Goal: Transaction & Acquisition: Purchase product/service

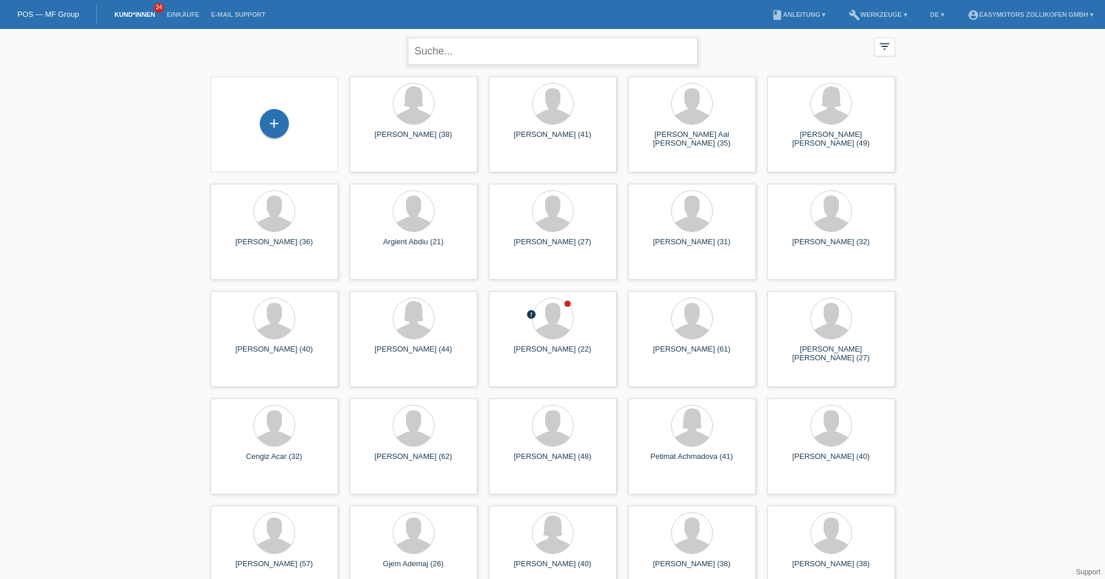
click at [473, 46] on input "text" at bounding box center [553, 51] width 290 height 27
paste input "Grado Martins"
type input "Grado Martins"
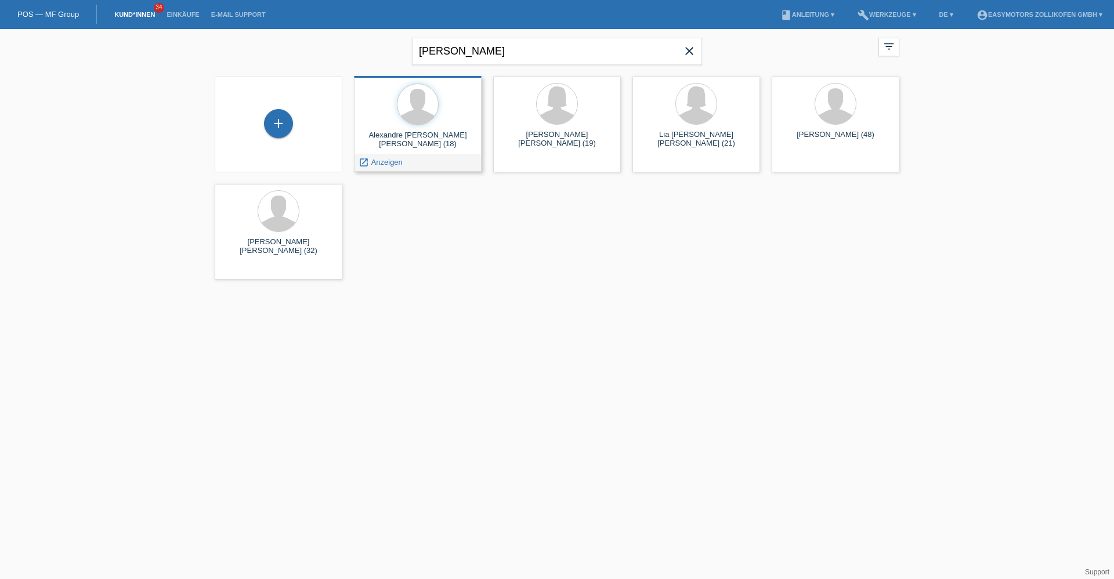
click at [461, 133] on div "Alexandre Miguel Grado Martins (18)" at bounding box center [417, 140] width 109 height 19
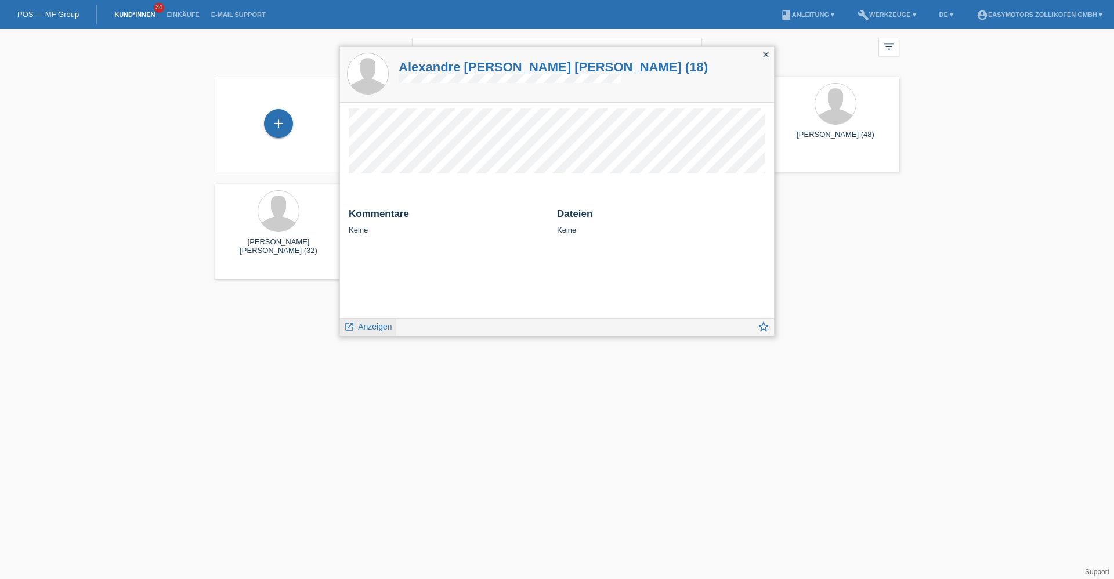
click at [357, 325] on link "launch Anzeigen" at bounding box center [368, 325] width 48 height 15
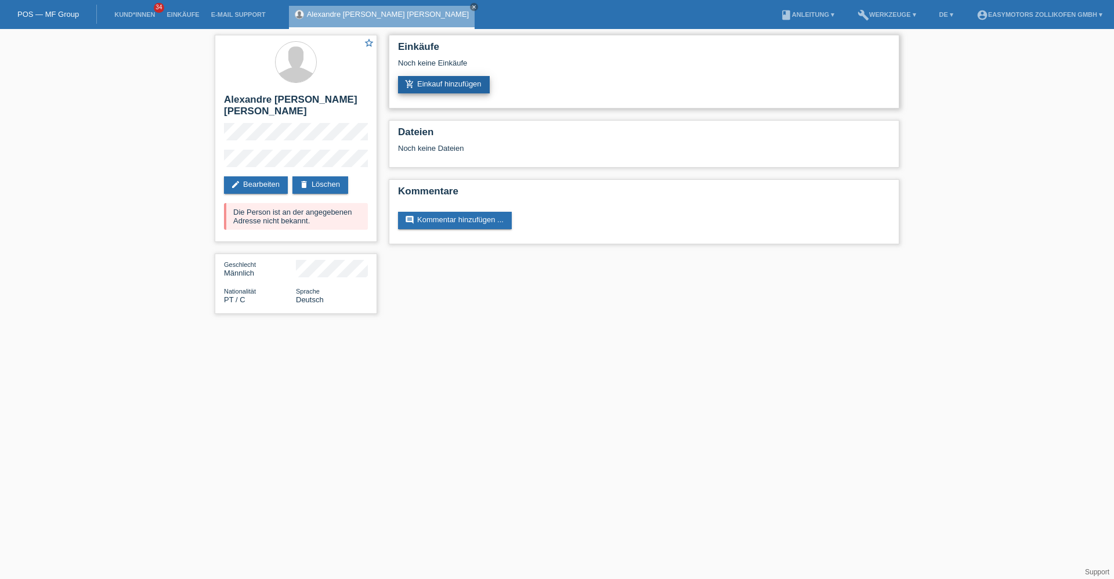
click at [464, 87] on link "add_shopping_cart Einkauf hinzufügen" at bounding box center [444, 84] width 92 height 17
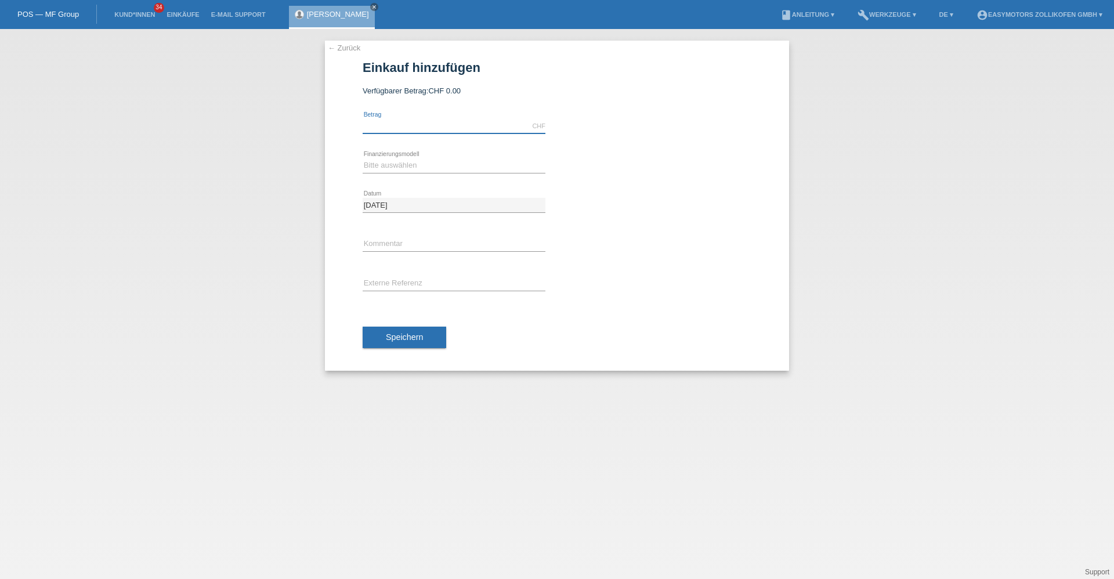
click at [388, 130] on input "text" at bounding box center [454, 126] width 183 height 15
type input "8000.00"
click at [379, 166] on select "Bitte auswählen Fixe Raten Kauf auf Rechnung mit Teilzahlungsoption" at bounding box center [454, 165] width 183 height 14
select select "67"
click at [363, 158] on select "Bitte auswählen Fixe Raten Kauf auf Rechnung mit Teilzahlungsoption" at bounding box center [454, 165] width 183 height 14
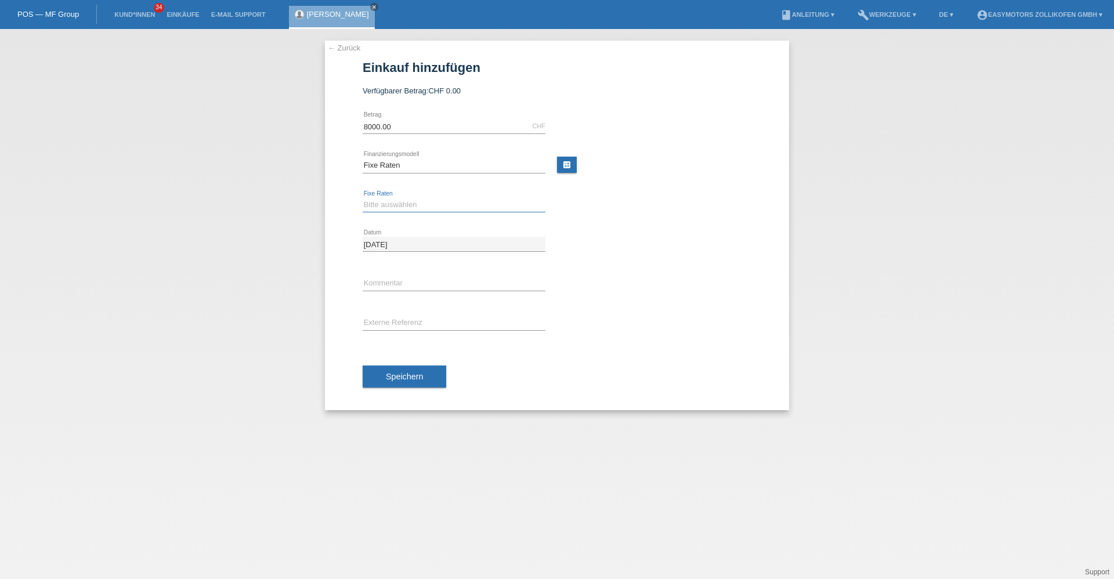
drag, startPoint x: 397, startPoint y: 202, endPoint x: 397, endPoint y: 209, distance: 7.0
click at [397, 202] on select "Bitte auswählen 12 Raten 24 Raten 36 Raten 48 Raten" at bounding box center [454, 205] width 183 height 14
select select "136"
click at [363, 198] on select "Bitte auswählen 12 Raten 24 Raten 36 Raten 48 Raten" at bounding box center [454, 205] width 183 height 14
click at [409, 382] on button "Speichern" at bounding box center [405, 376] width 84 height 22
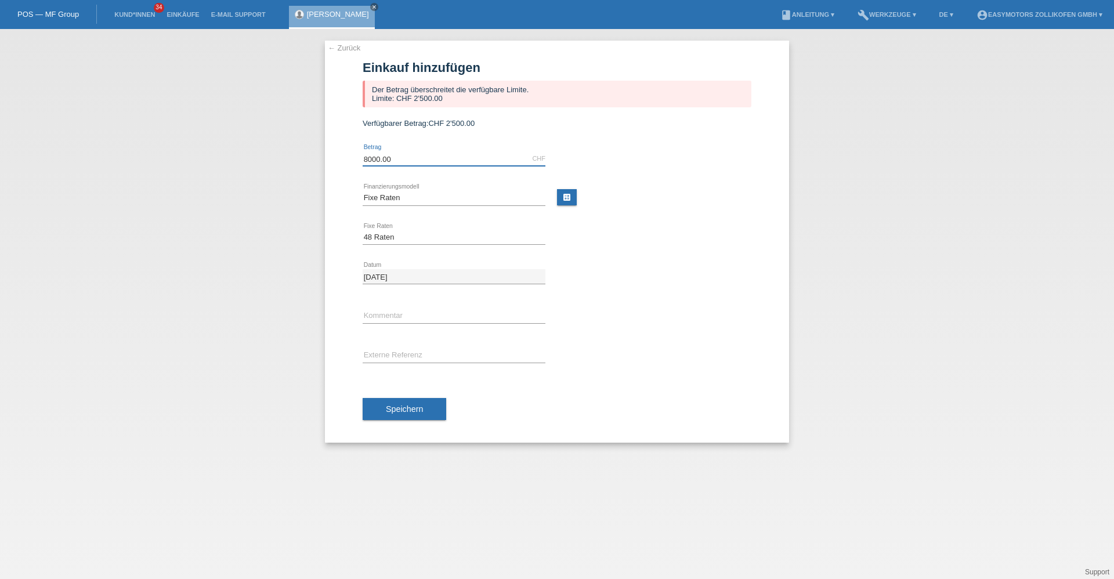
drag, startPoint x: 410, startPoint y: 161, endPoint x: 289, endPoint y: 162, distance: 120.7
click at [289, 162] on div "← Zurück Einkauf hinzufügen Der Betrag überschreitet die verfügbare Limite. Lim…" at bounding box center [557, 304] width 1114 height 550
type input "2500.00"
click at [676, 179] on div "calculate" at bounding box center [659, 193] width 183 height 28
click at [372, 409] on button "Speichern" at bounding box center [405, 409] width 84 height 22
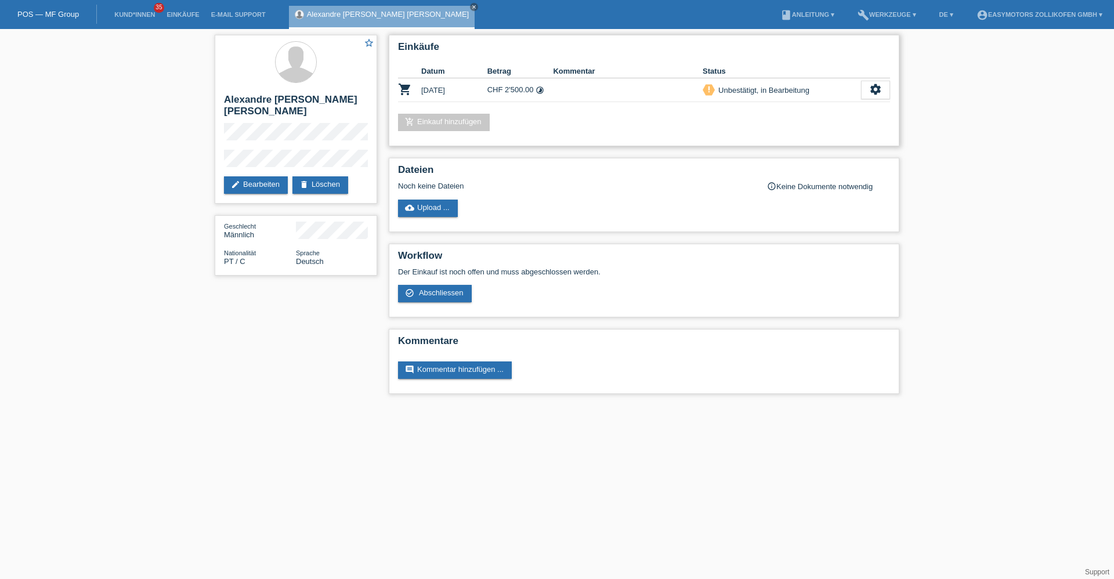
click at [440, 128] on link "add_shopping_cart Einkauf hinzufügen" at bounding box center [444, 122] width 92 height 17
click at [180, 9] on li "Einkäufe" at bounding box center [183, 15] width 44 height 30
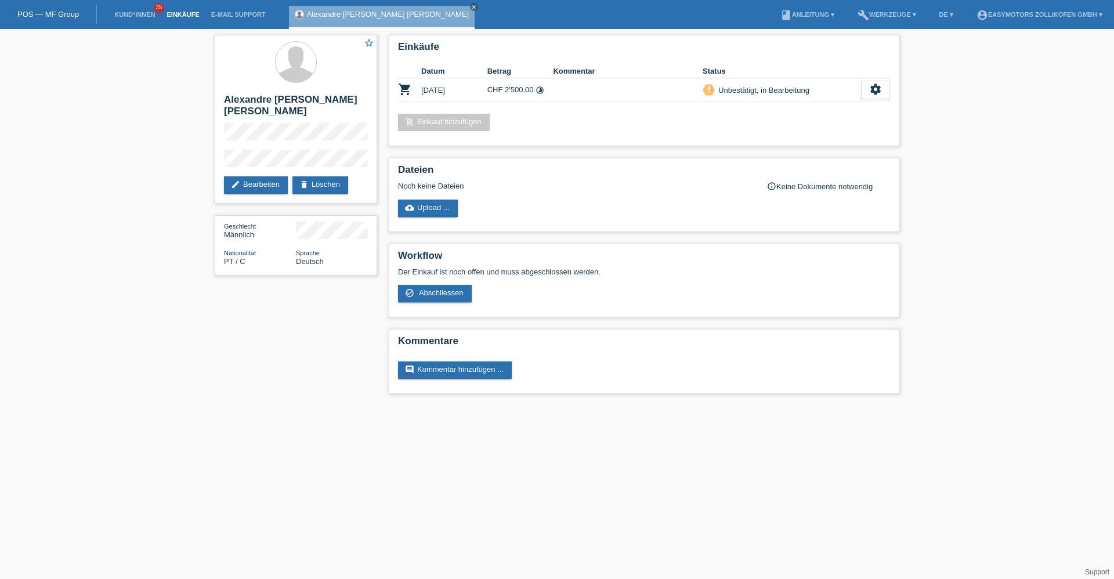
click at [183, 11] on link "Einkäufe" at bounding box center [183, 14] width 44 height 7
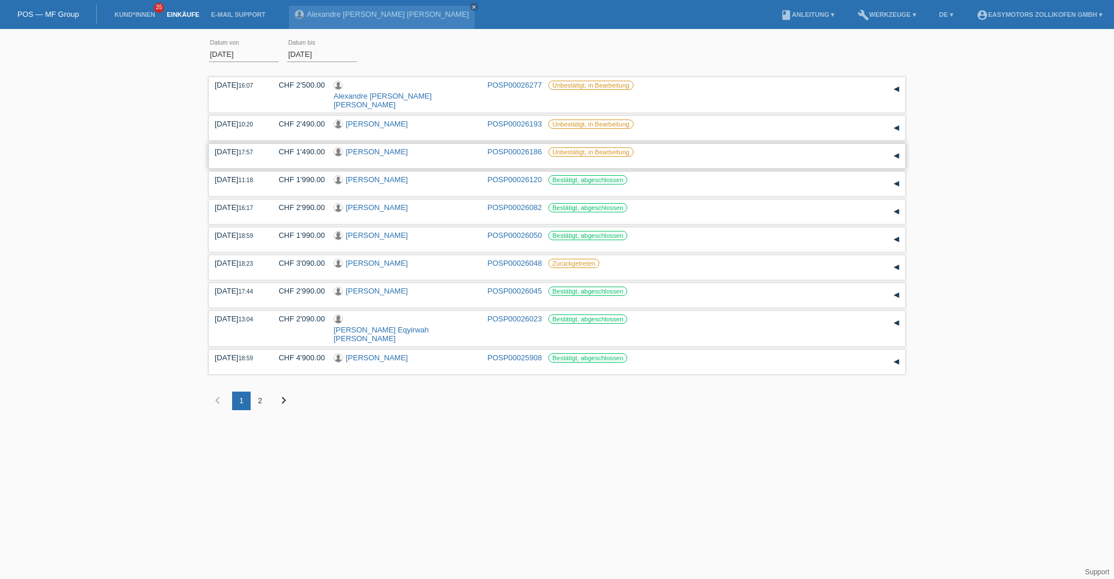
click at [383, 147] on link "Mevljura Sivasubramaniam" at bounding box center [377, 151] width 62 height 9
